Goal: Information Seeking & Learning: Understand process/instructions

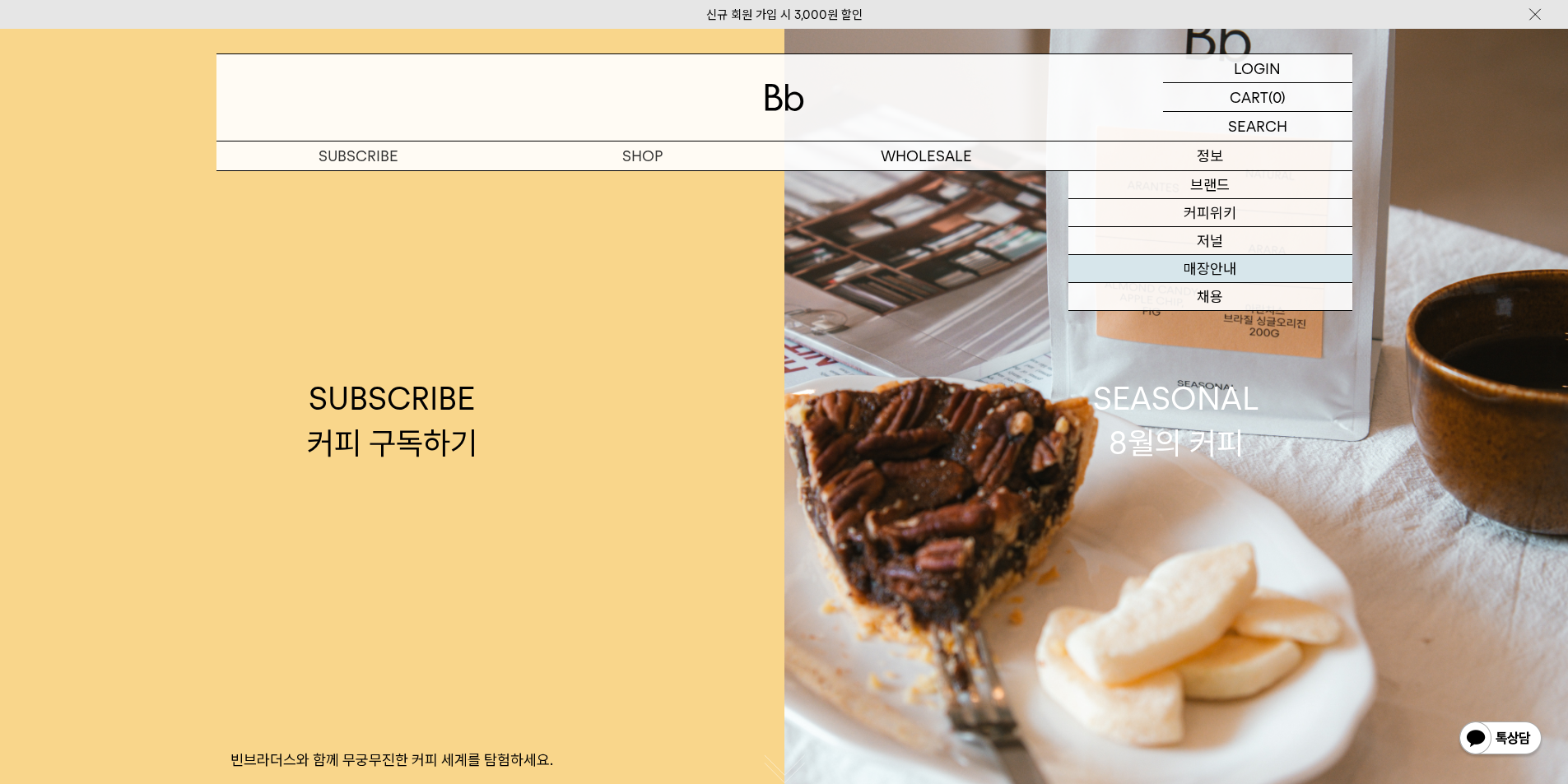
click at [1226, 265] on link "매장안내" at bounding box center [1210, 268] width 284 height 28
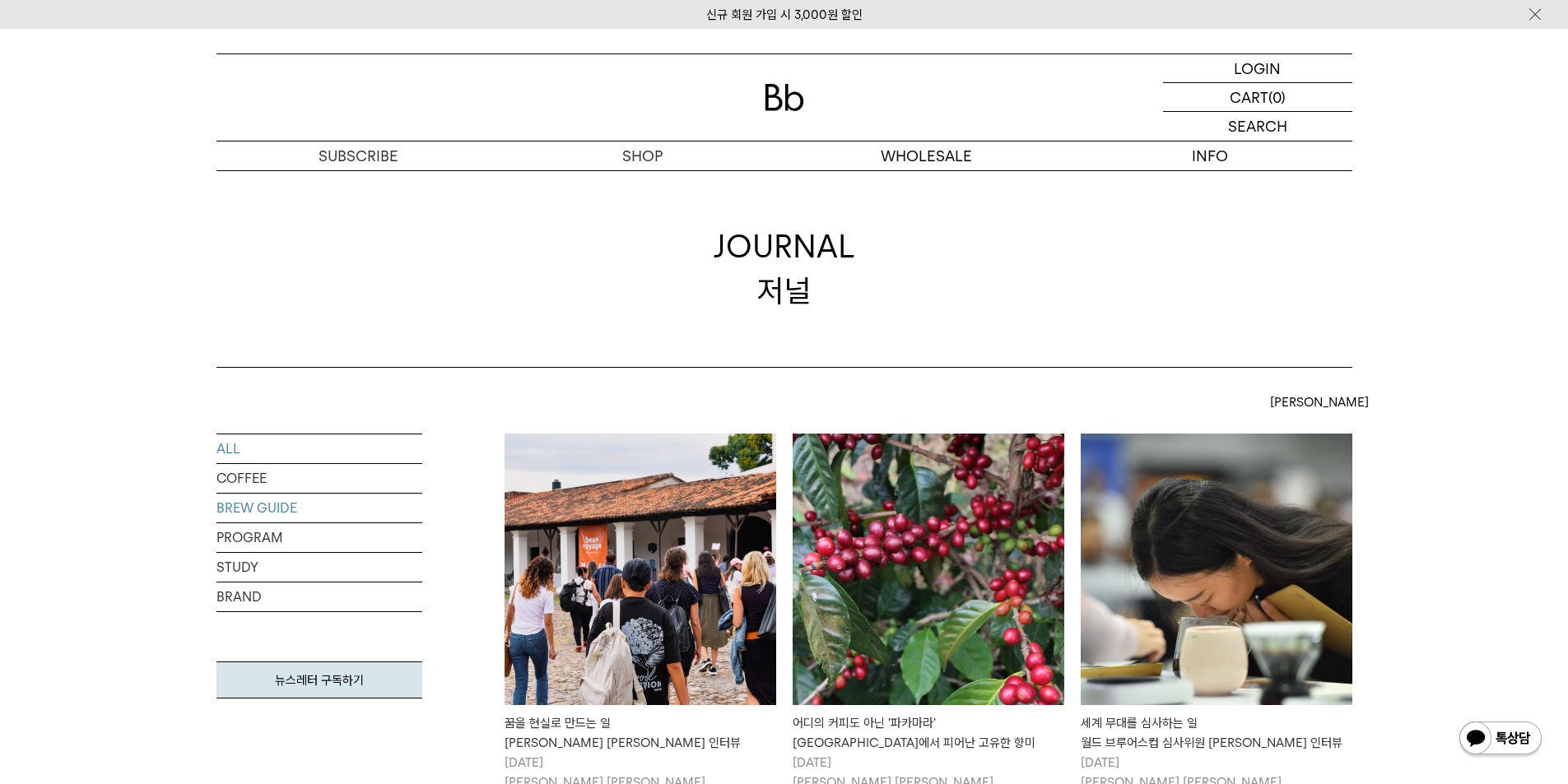
click at [265, 517] on link "BREW GUIDE" at bounding box center [319, 507] width 206 height 29
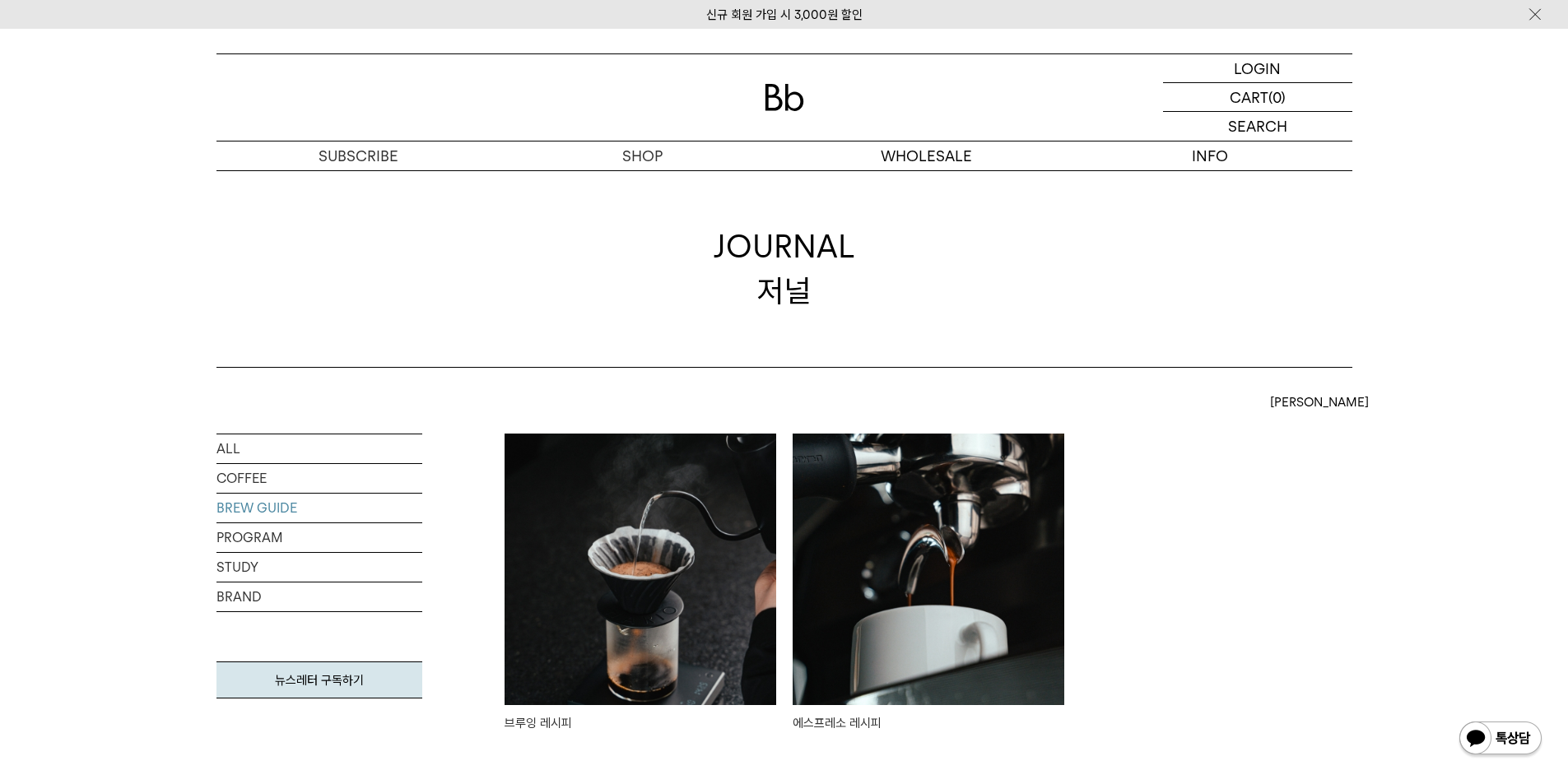
click at [860, 610] on img at bounding box center [928, 569] width 271 height 271
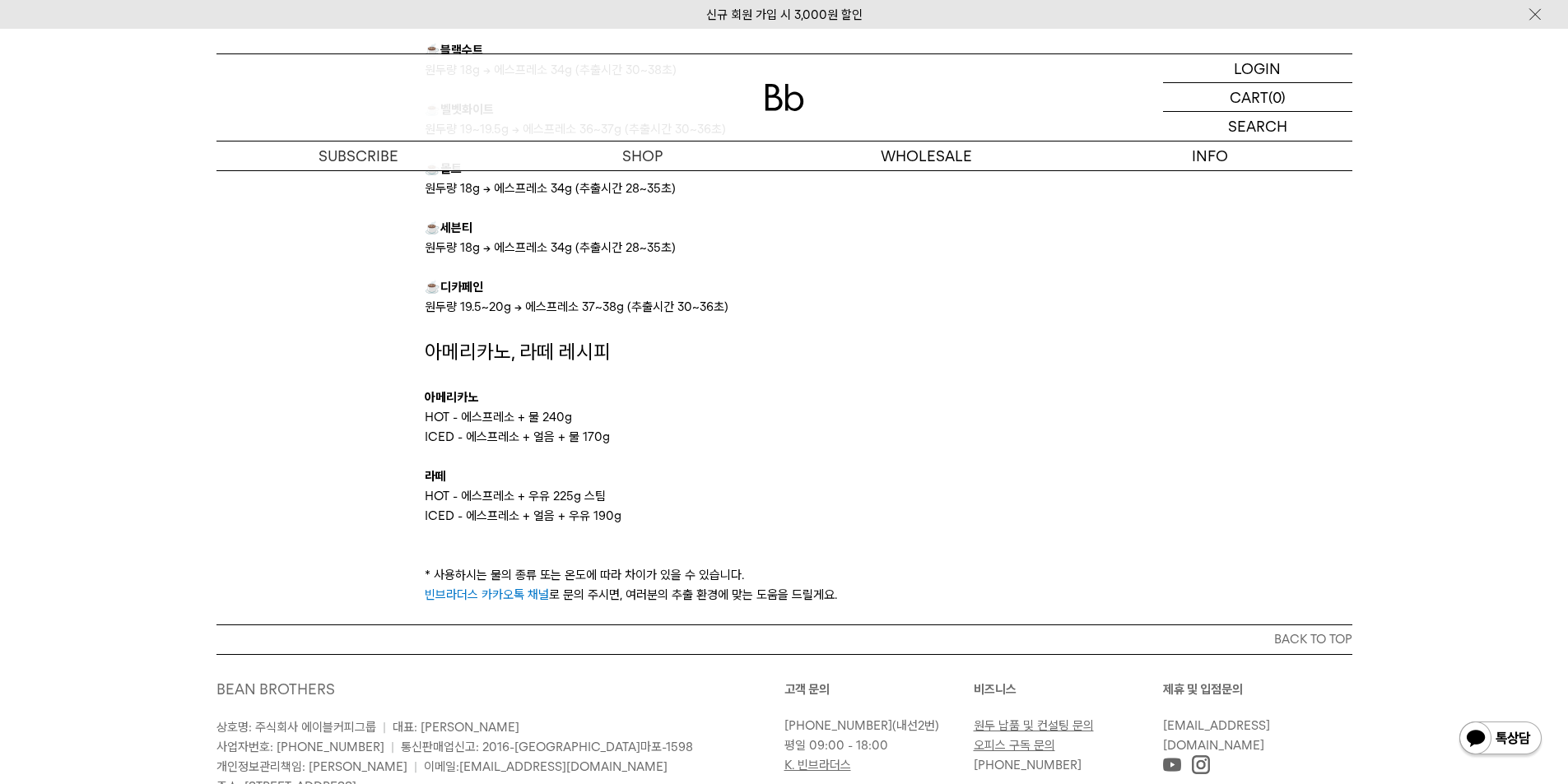
scroll to position [2279, 0]
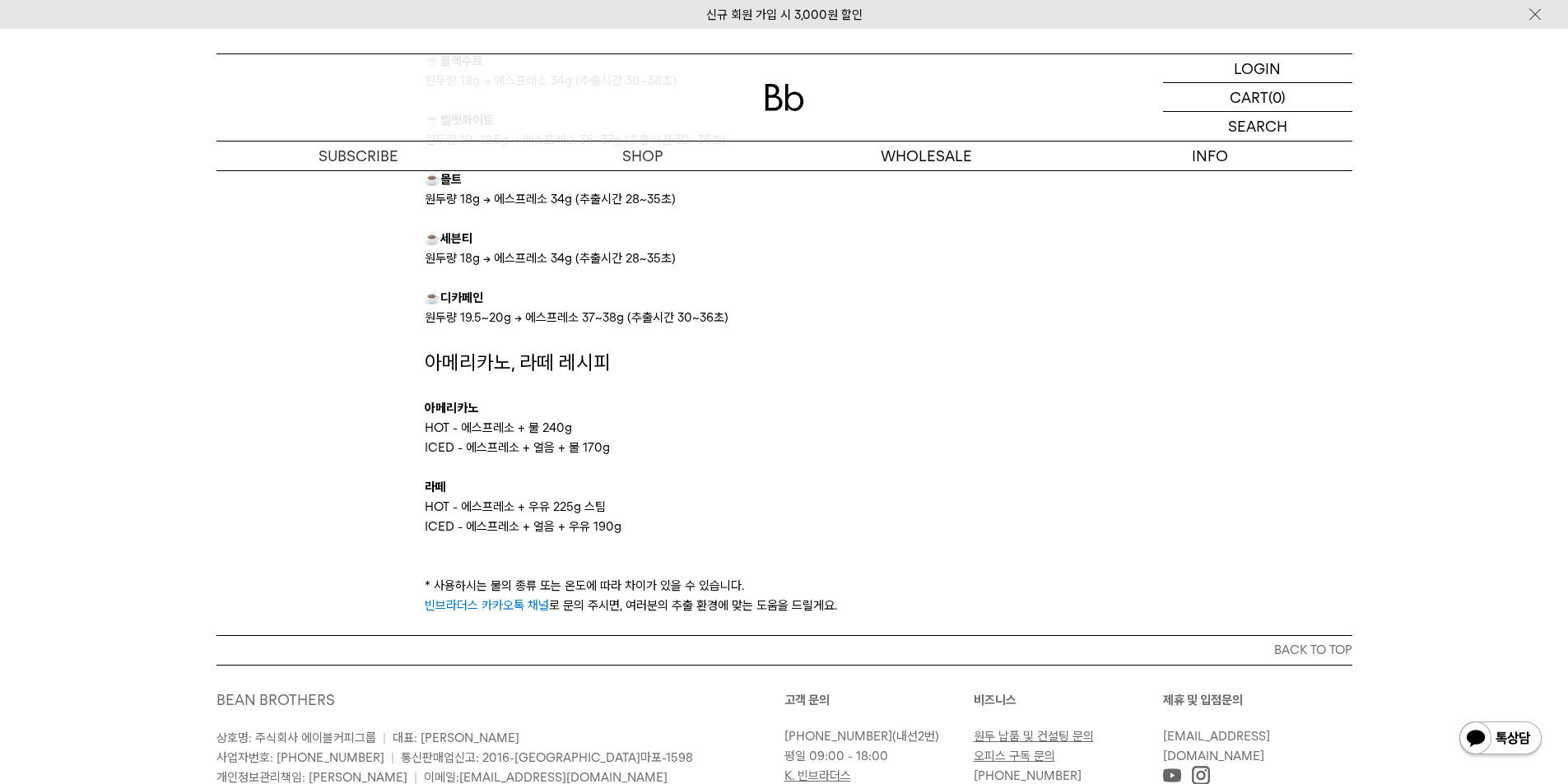
click at [597, 481] on p "라떼" at bounding box center [784, 486] width 718 height 19
drag, startPoint x: 661, startPoint y: 535, endPoint x: 450, endPoint y: 413, distance: 243.7
click at [431, 409] on div "아메리카노, 라떼 레시피 아메리카노 HOT - 에스프레소 + 물 240g ICED - 에스프레소 + 얼음 + 물 170g 라떼 HOT - 에스…" at bounding box center [784, 451] width 718 height 208
click at [739, 464] on p at bounding box center [784, 467] width 718 height 19
click at [650, 454] on p "ICED - 에스프레소 + 얼음 + 물 170g" at bounding box center [784, 446] width 718 height 19
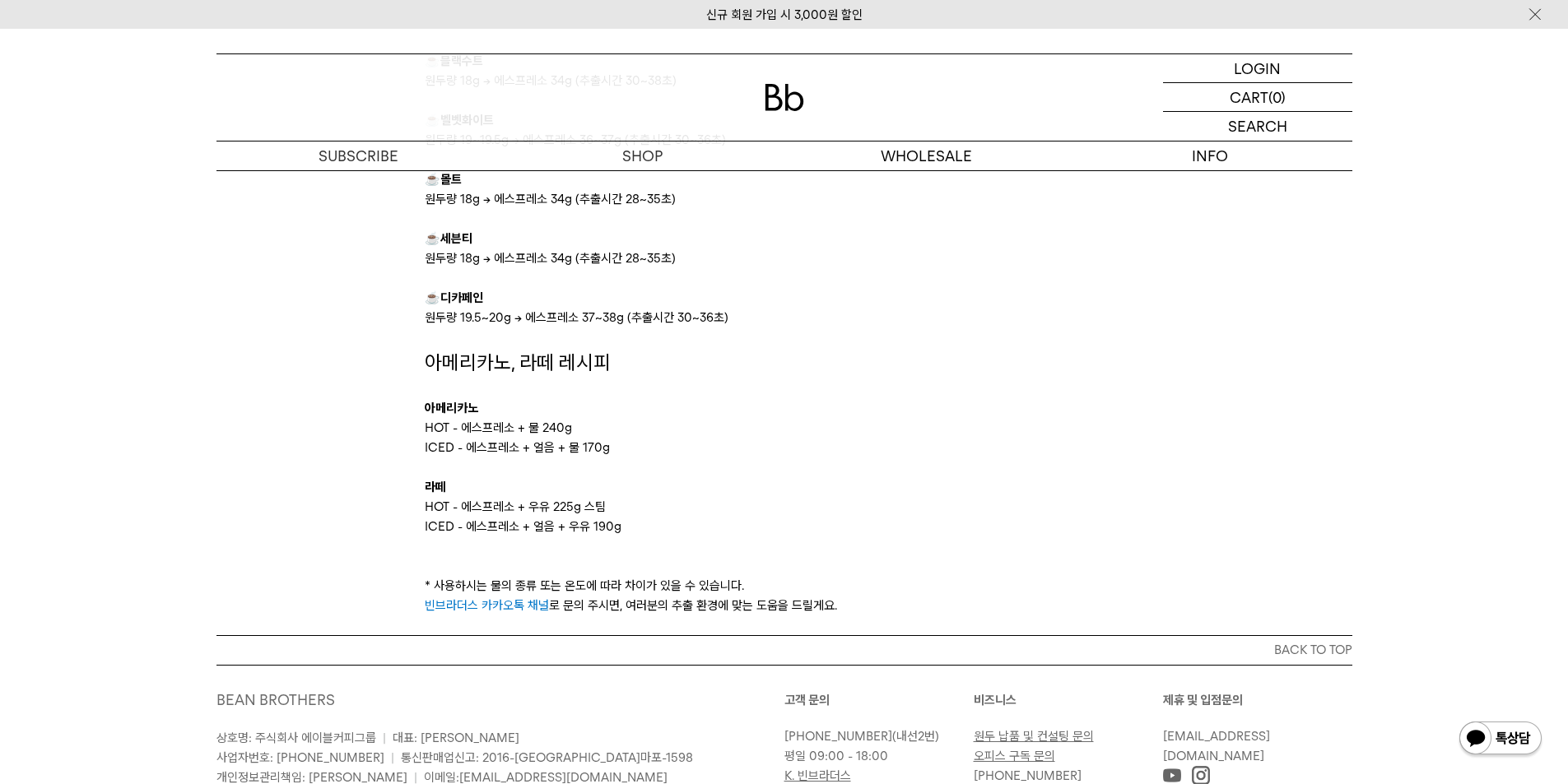
click at [643, 454] on p "ICED - 에스프레소 + 얼음 + 물 170g" at bounding box center [784, 446] width 718 height 19
drag, startPoint x: 619, startPoint y: 450, endPoint x: 610, endPoint y: 450, distance: 9.0
click at [619, 450] on p "ICED - 에스프레소 + 얼음 + 물 170g" at bounding box center [784, 446] width 718 height 19
click at [609, 450] on p "ICED - 에스프레소 + 얼음 + 물 170g" at bounding box center [784, 446] width 718 height 19
click at [581, 447] on p "ICED - 에스프레소 + 얼음 + 물 170g" at bounding box center [784, 446] width 718 height 19
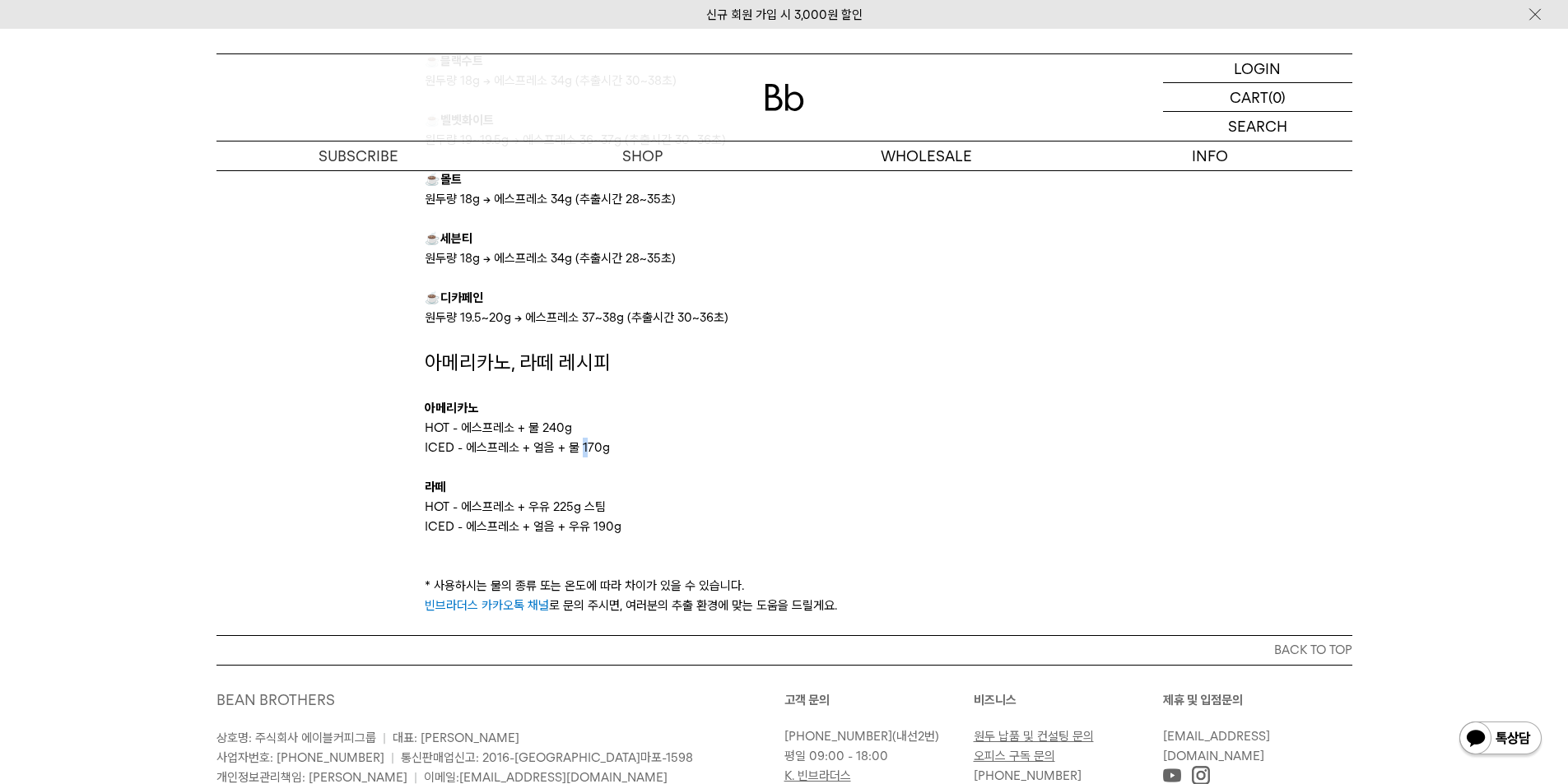
click at [581, 447] on p "ICED - 에스프레소 + 얼음 + 물 170g" at bounding box center [784, 446] width 718 height 19
copy p "ICED - 에스프레소 + 얼음 + 물 170g"
click at [541, 458] on p at bounding box center [784, 467] width 718 height 19
click at [540, 446] on p "ICED - 에스프레소 + 얼음 + 물 170g" at bounding box center [784, 446] width 718 height 19
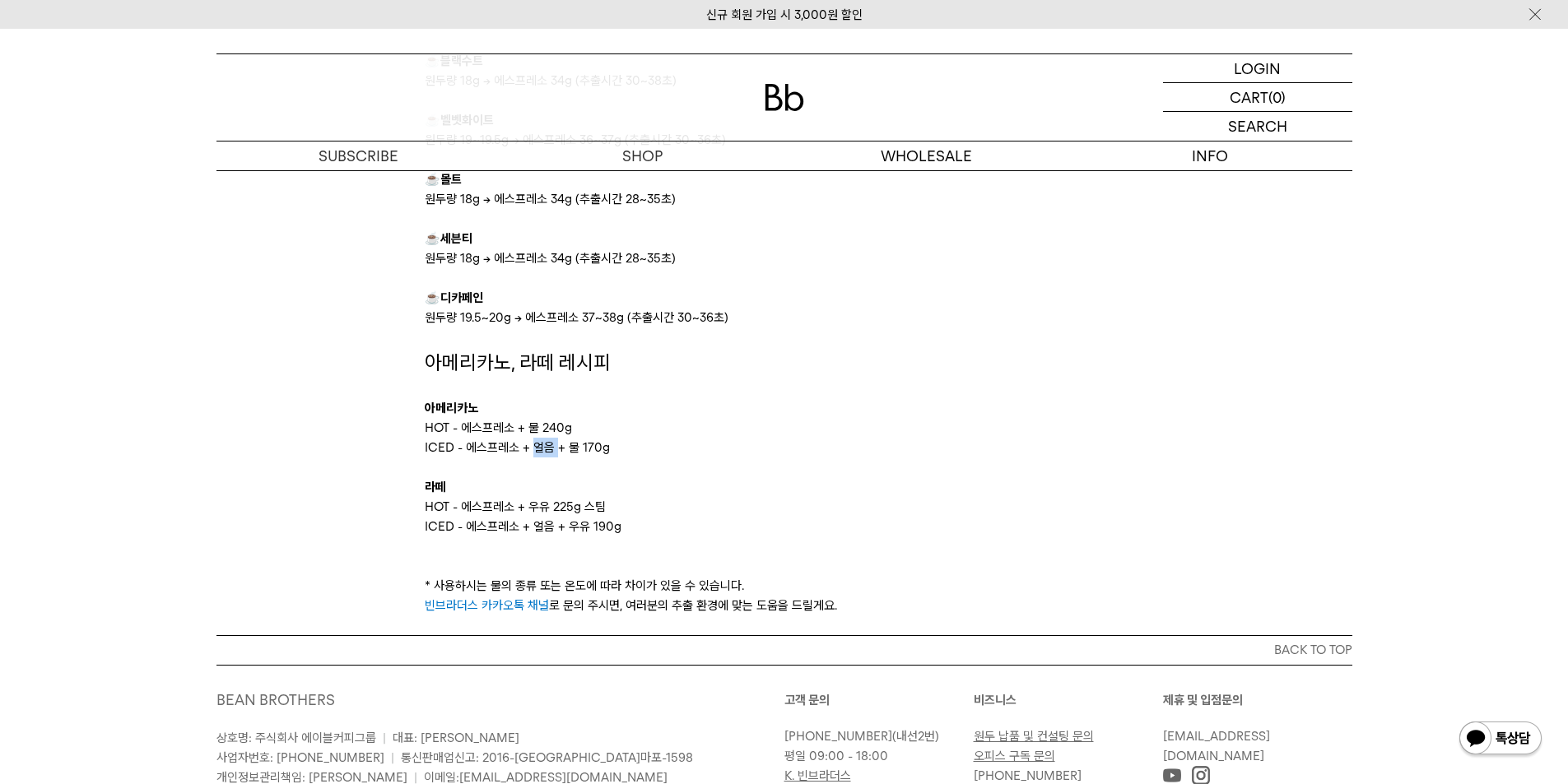
click at [540, 446] on p "ICED - 에스프레소 + 얼음 + 물 170g" at bounding box center [784, 446] width 718 height 19
copy p "ICED - 에스프레소 + 얼음 + 물 170g"
click at [717, 474] on p at bounding box center [784, 467] width 718 height 19
click at [788, 90] on img at bounding box center [784, 97] width 40 height 27
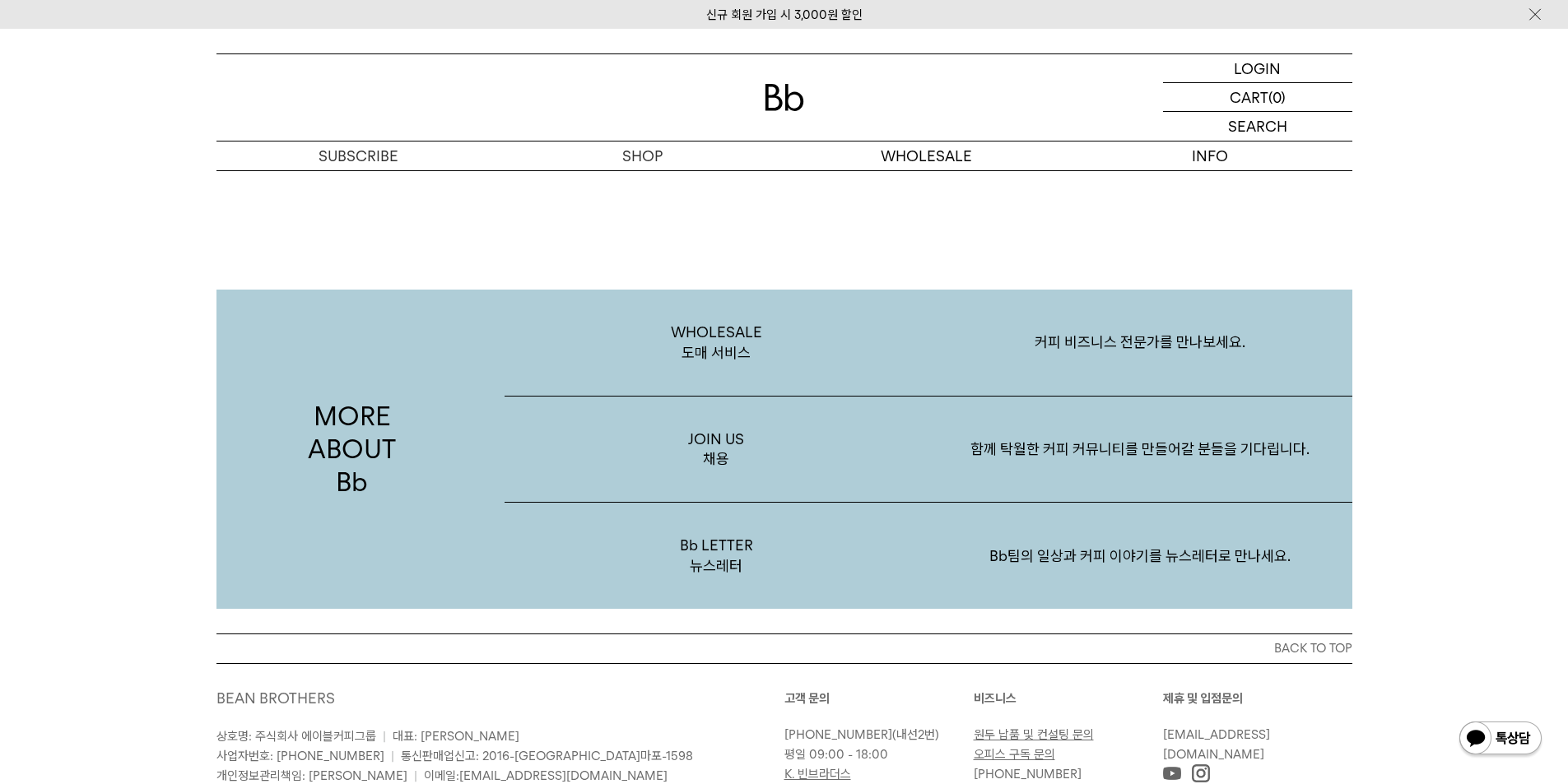
scroll to position [3207, 0]
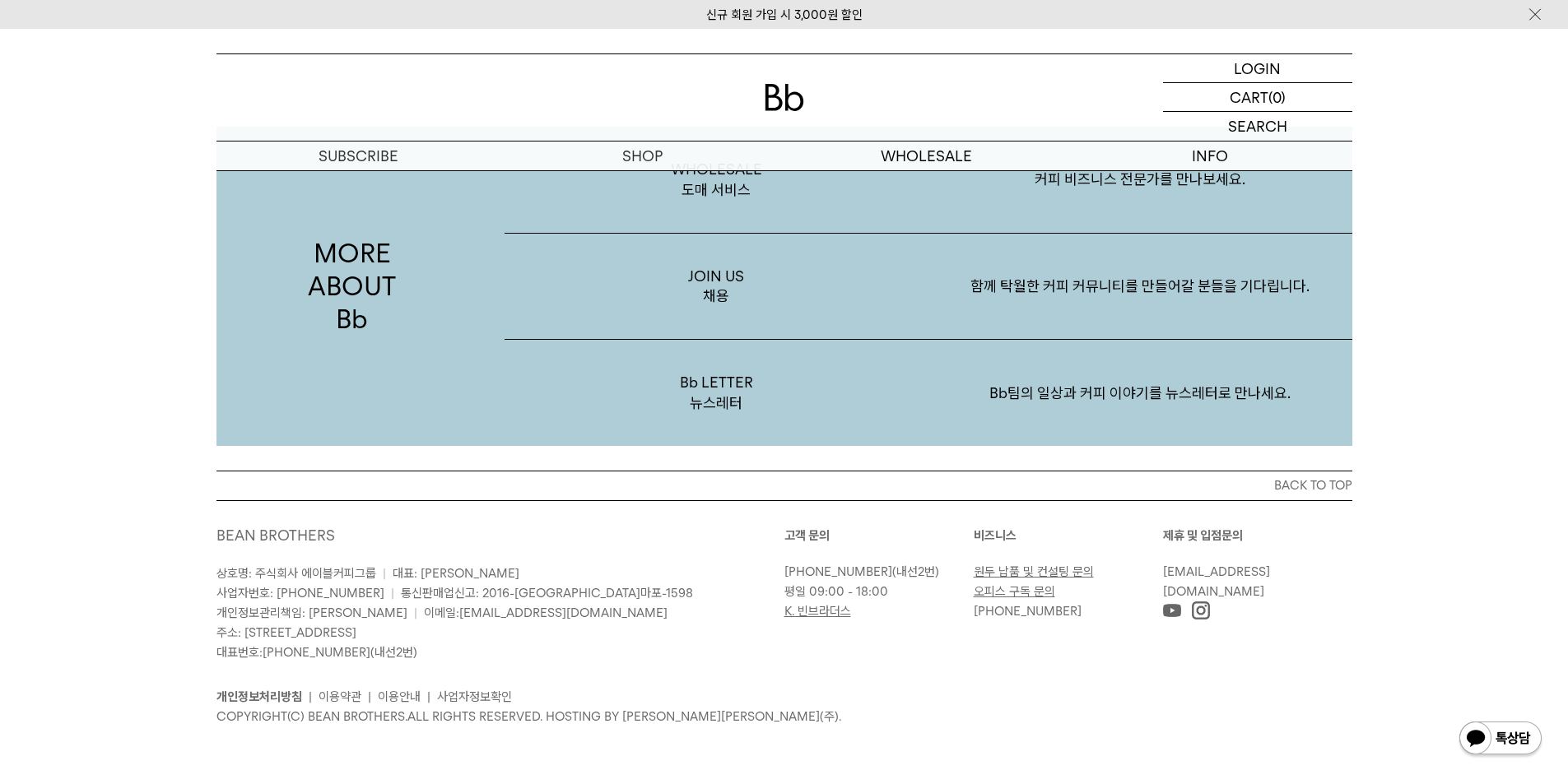
drag, startPoint x: 461, startPoint y: 535, endPoint x: 564, endPoint y: 658, distance: 160.4
click at [461, 536] on div "BEAN BROTHERS 상호명: 주식회사 에이블커피그룹 | 대표: 박성호 사업자번호: 220-87-84283 | 통신판매업신고: 2016-서…" at bounding box center [500, 594] width 568 height 137
click at [470, 615] on link "[EMAIL_ADDRESS][DOMAIN_NAME]" at bounding box center [564, 612] width 209 height 15
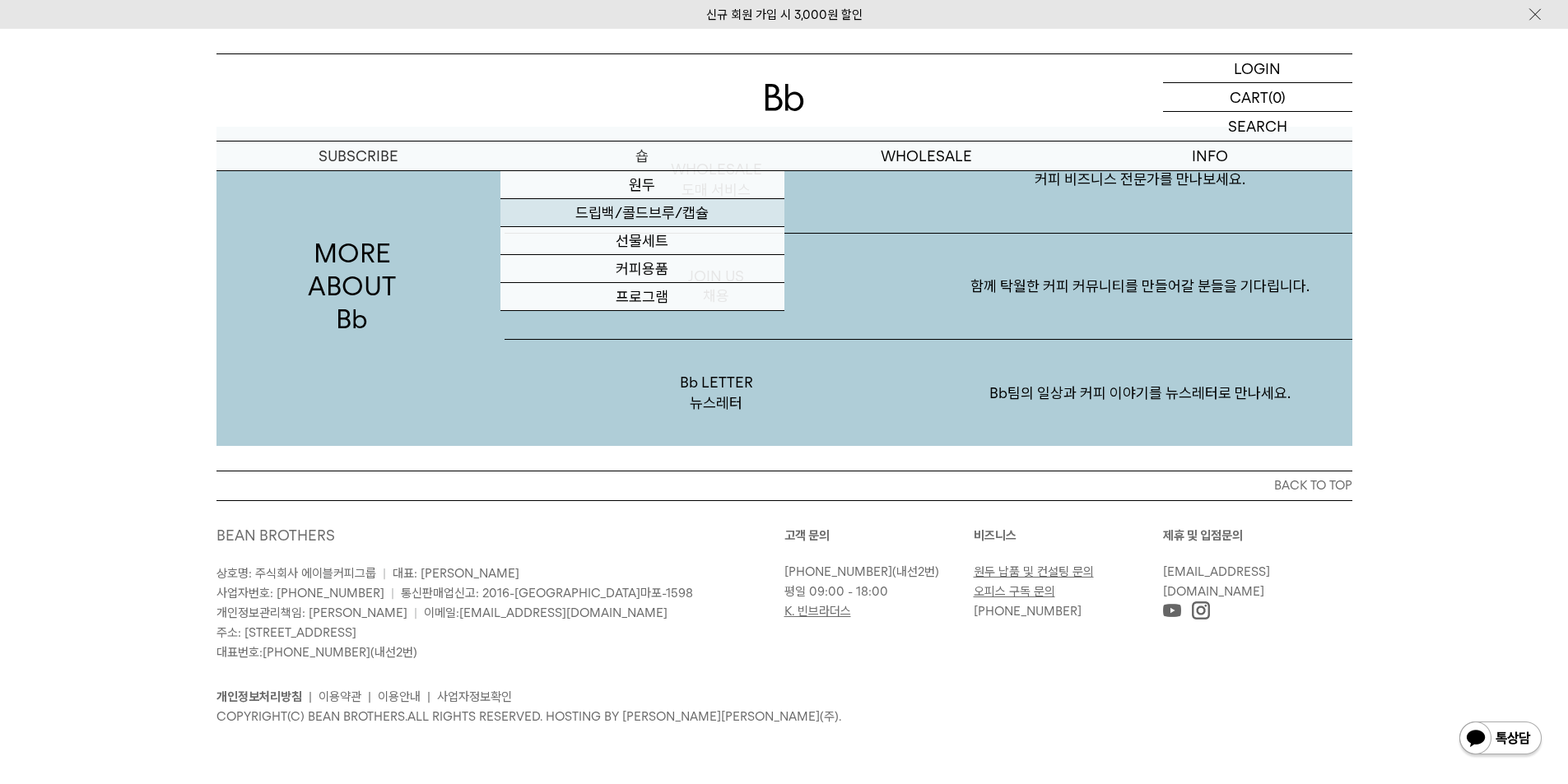
click at [673, 216] on link "드립백/콜드브루/캡슐" at bounding box center [642, 213] width 284 height 28
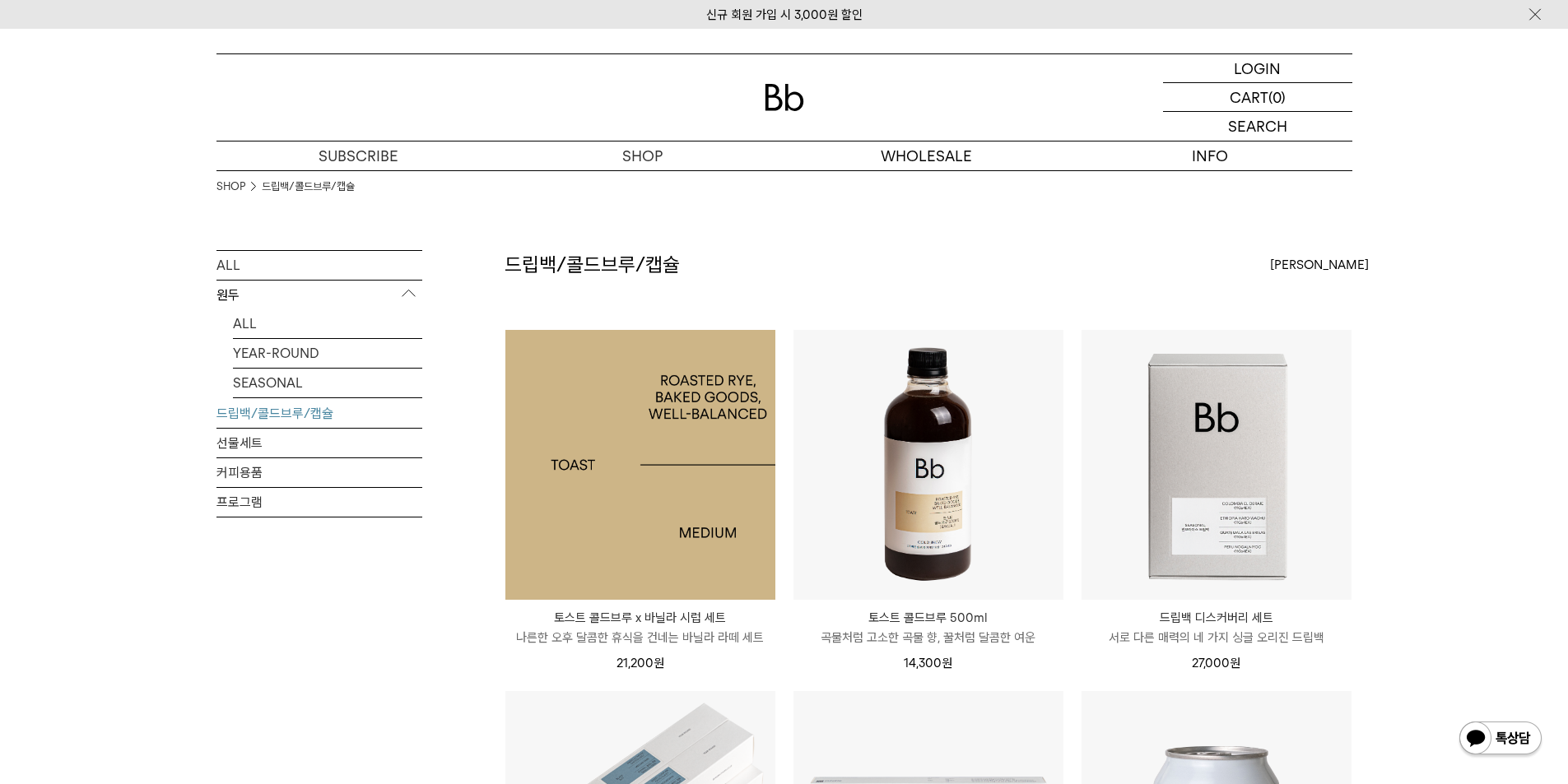
click at [733, 564] on img at bounding box center [640, 465] width 269 height 269
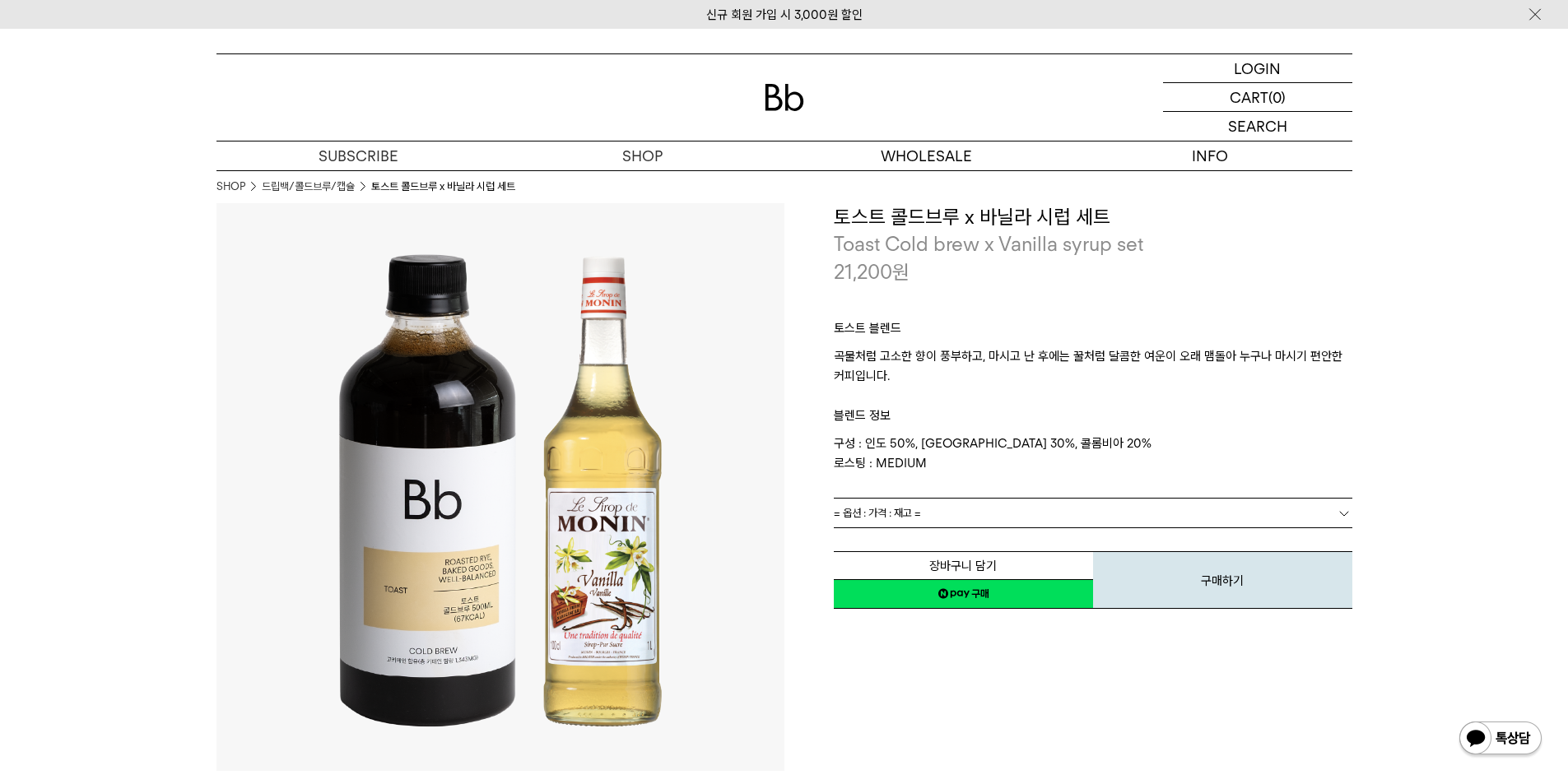
drag, startPoint x: 0, startPoint y: 0, endPoint x: 1220, endPoint y: 511, distance: 1322.7
click at [1220, 511] on link "= 옵션 : 가격 : 재고 =" at bounding box center [1093, 512] width 519 height 29
